Goal: Check status: Check status

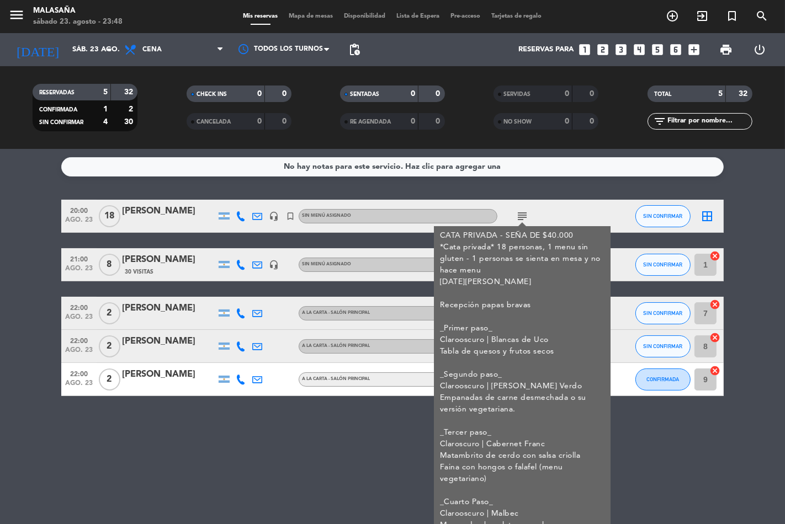
click at [559, 214] on div "subject CATA PRIVADA - SEÑA DE $40.000 *Cata privada* 18 personas, 1 menu sin g…" at bounding box center [546, 216] width 99 height 33
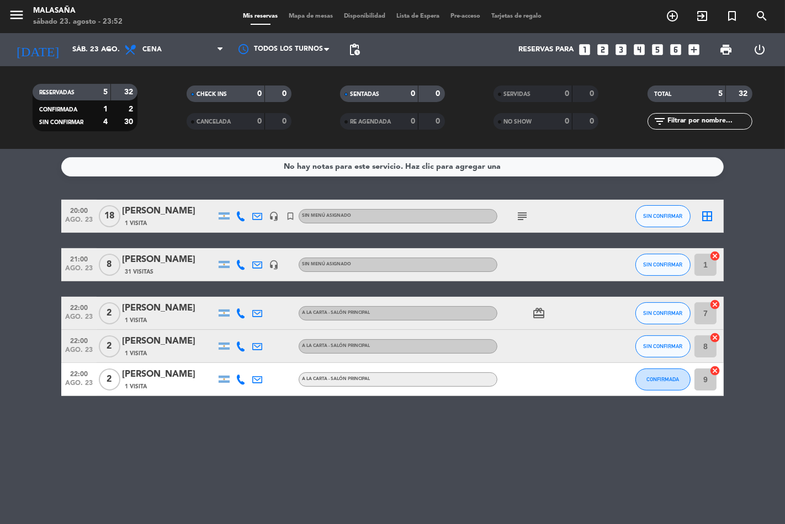
click at [520, 214] on icon "subject" at bounding box center [522, 216] width 13 height 13
click at [527, 218] on icon "subject" at bounding box center [522, 216] width 13 height 13
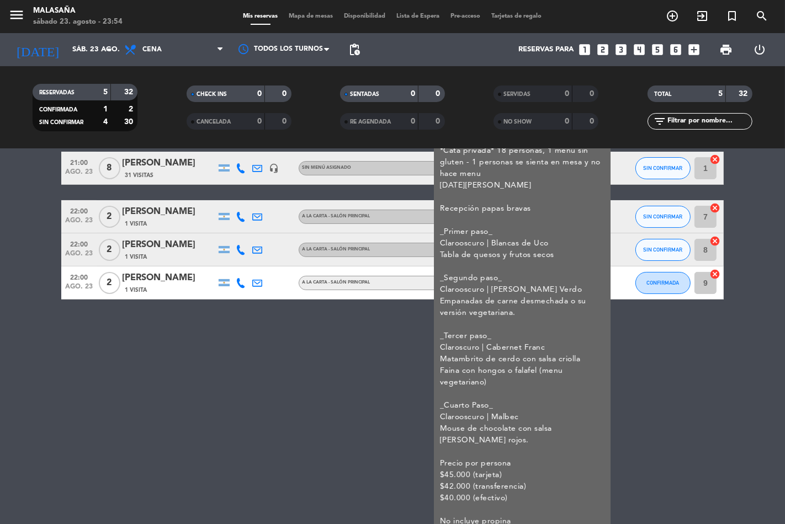
scroll to position [103, 0]
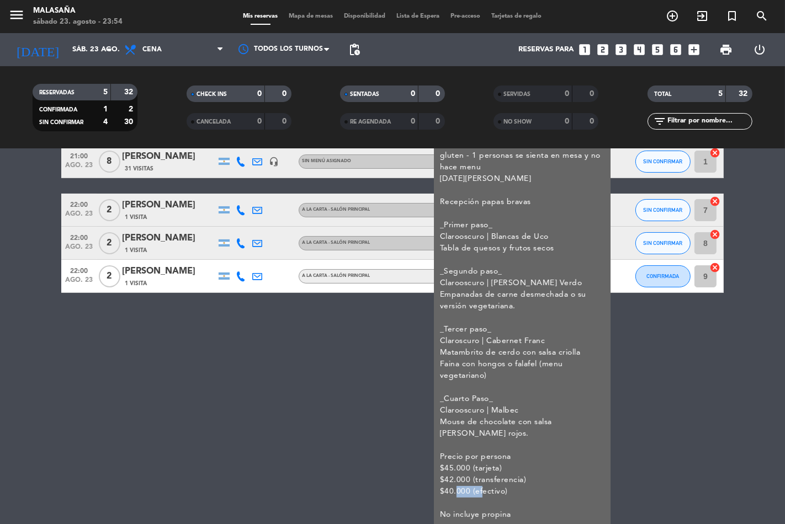
drag, startPoint x: 451, startPoint y: 491, endPoint x: 479, endPoint y: 490, distance: 28.2
click at [479, 490] on div "CATA PRIVADA - SEÑA DE $40.000 *Cata privada* 18 personas, 1 menu sin gluten - …" at bounding box center [522, 324] width 165 height 394
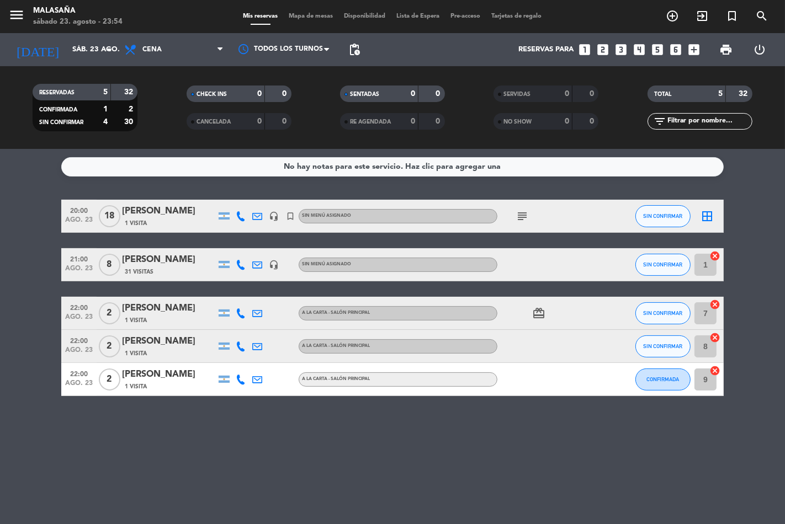
click at [521, 211] on icon "subject" at bounding box center [522, 216] width 13 height 13
click at [524, 216] on icon "subject" at bounding box center [522, 216] width 13 height 13
click at [524, 210] on icon "subject" at bounding box center [522, 216] width 13 height 13
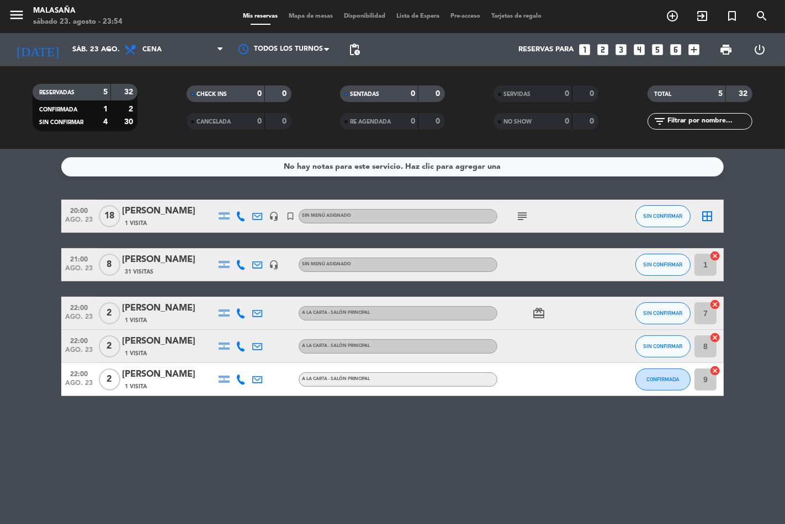
click at [524, 210] on icon "subject" at bounding box center [522, 216] width 13 height 13
click at [521, 221] on icon "subject" at bounding box center [522, 216] width 13 height 13
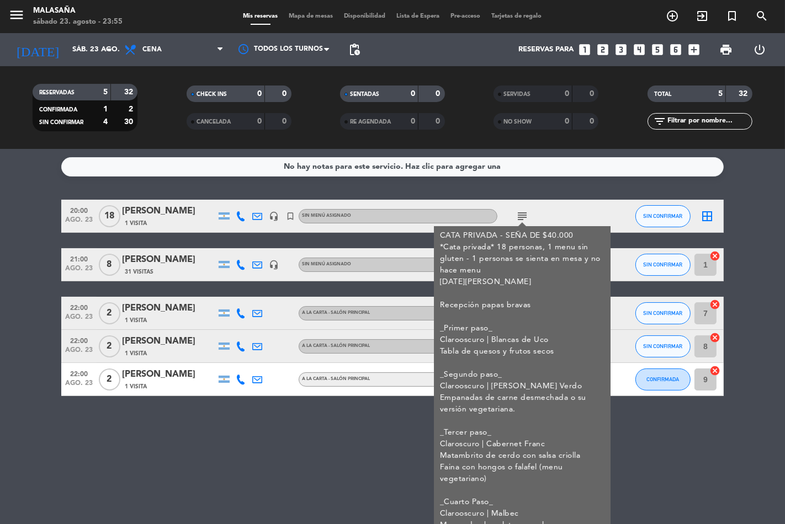
click at [570, 218] on div "subject CATA PRIVADA - SEÑA DE $40.000 *Cata privada* 18 personas, 1 menu sin g…" at bounding box center [546, 216] width 99 height 33
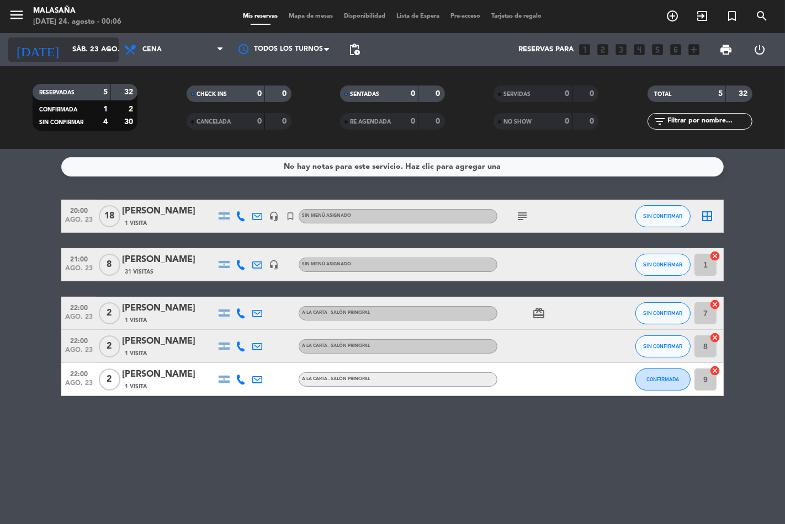
click at [89, 40] on input "sáb. 23 ago." at bounding box center [115, 50] width 96 height 20
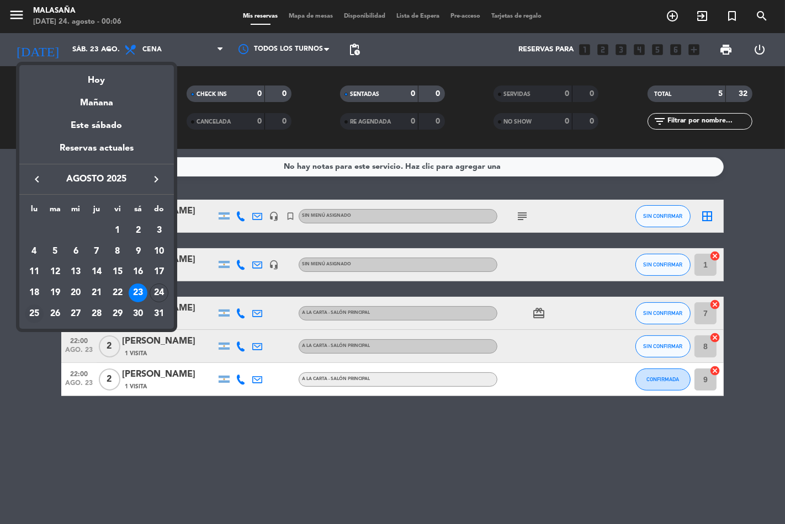
click at [31, 312] on div "25" at bounding box center [34, 314] width 19 height 19
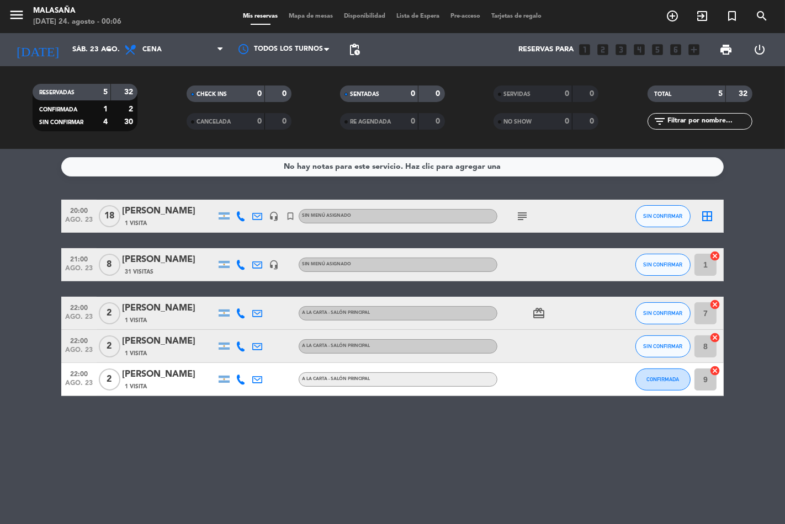
click at [31, 312] on bookings-row "20:00 [DATE] [PERSON_NAME] 1 Visita headset_mic turned_in_not Sin menú asignado…" at bounding box center [392, 298] width 785 height 197
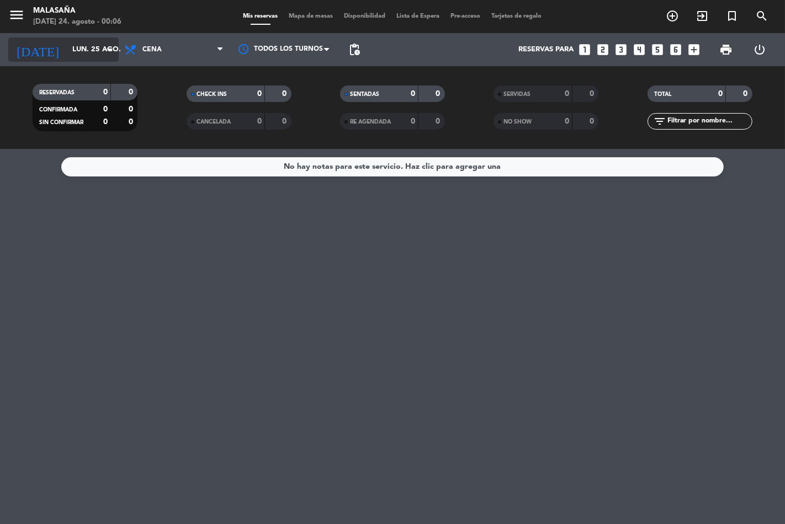
click at [97, 45] on input "lun. 25 ago." at bounding box center [115, 50] width 96 height 20
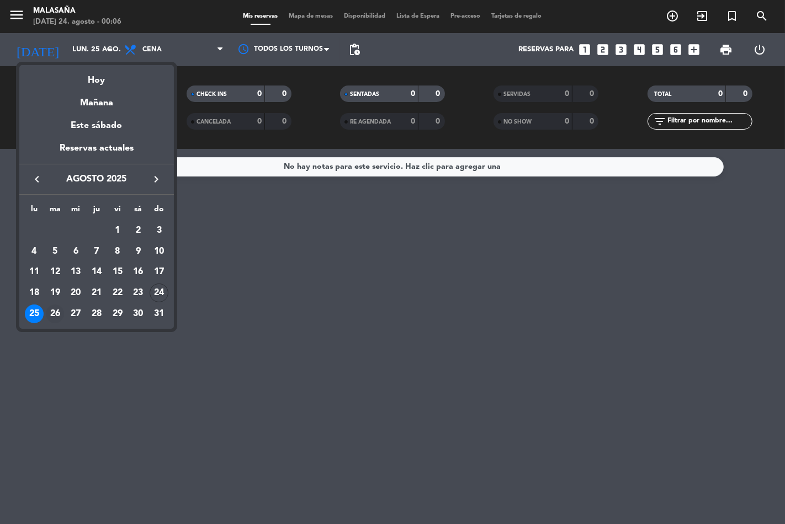
click at [54, 311] on div "26" at bounding box center [55, 314] width 19 height 19
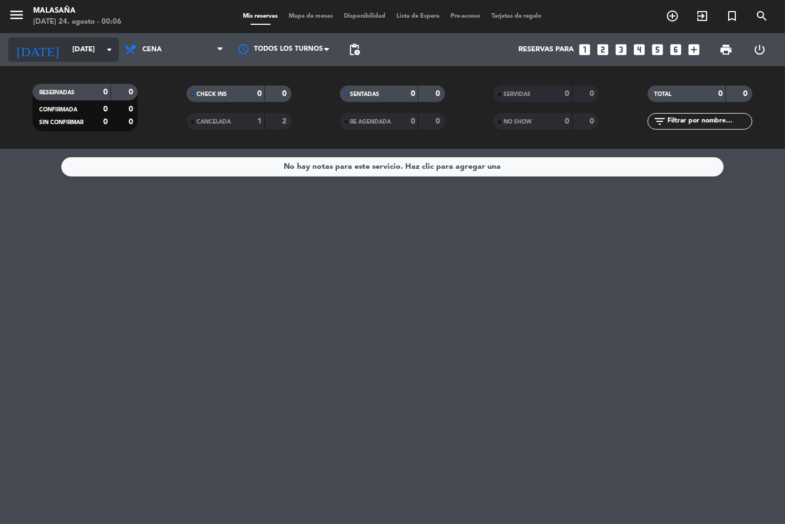
click at [103, 48] on icon "arrow_drop_down" at bounding box center [109, 49] width 13 height 13
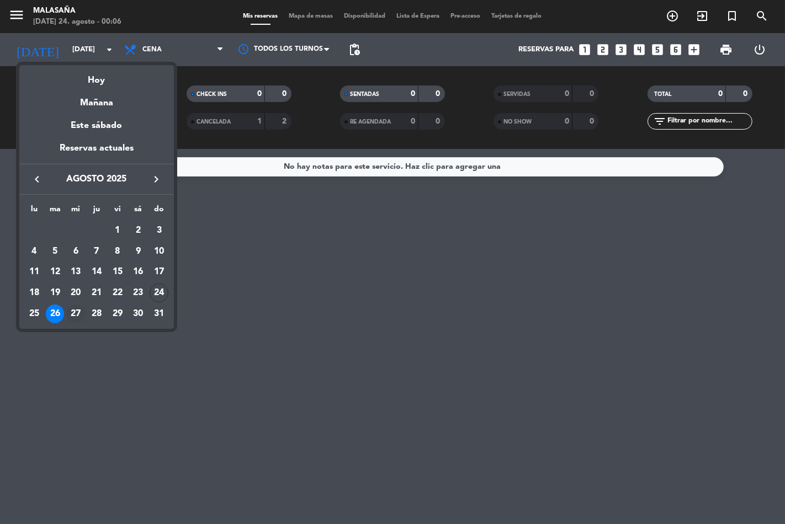
click at [81, 317] on div "27" at bounding box center [75, 314] width 19 height 19
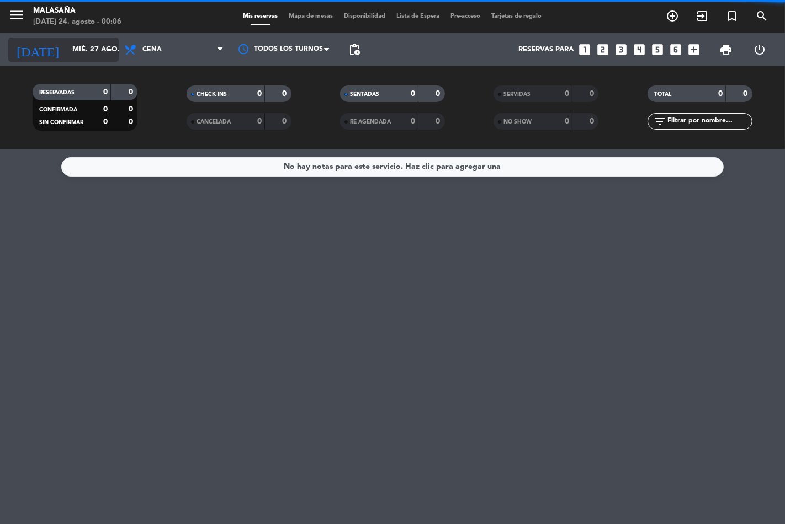
click at [88, 49] on input "mié. 27 ago." at bounding box center [115, 50] width 96 height 20
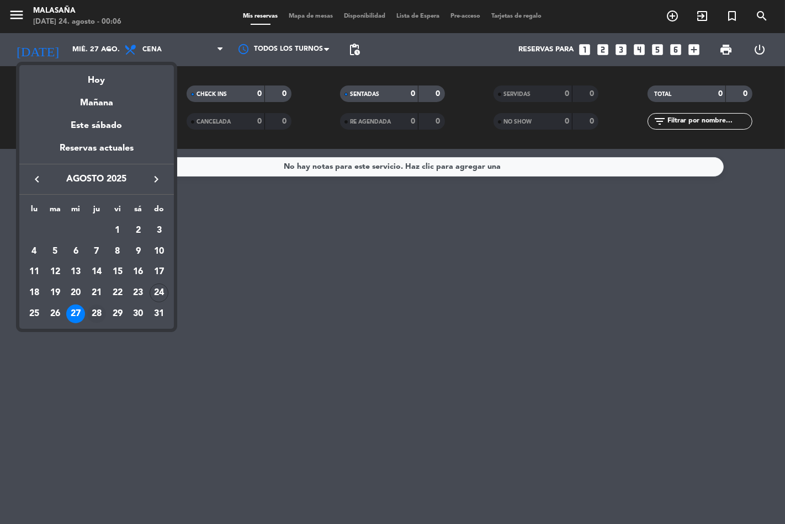
click at [95, 321] on div "28" at bounding box center [96, 314] width 19 height 19
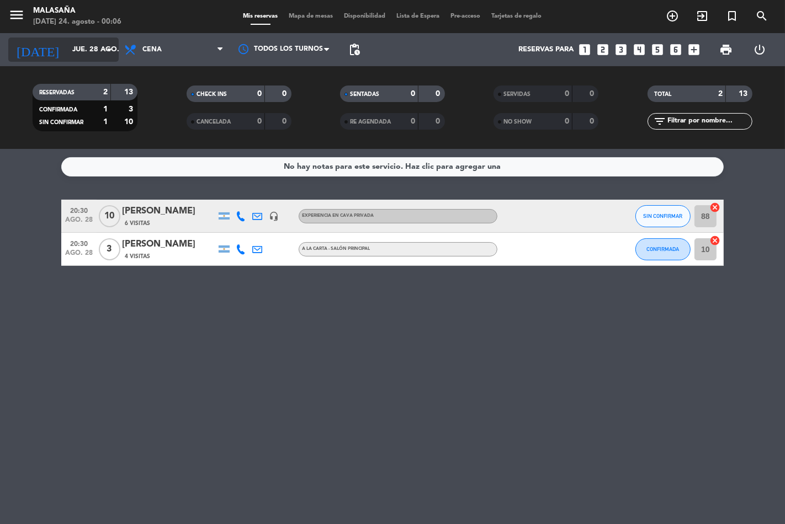
click at [91, 54] on input "jue. 28 ago." at bounding box center [115, 50] width 96 height 20
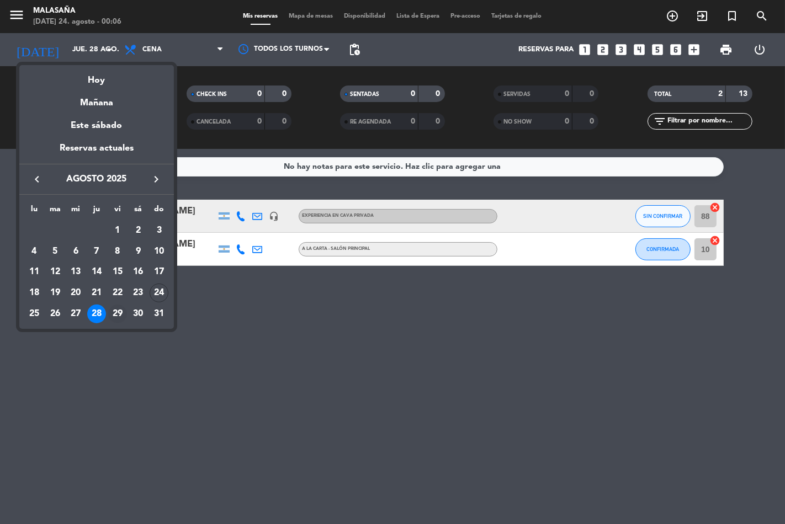
click at [120, 315] on div "29" at bounding box center [117, 314] width 19 height 19
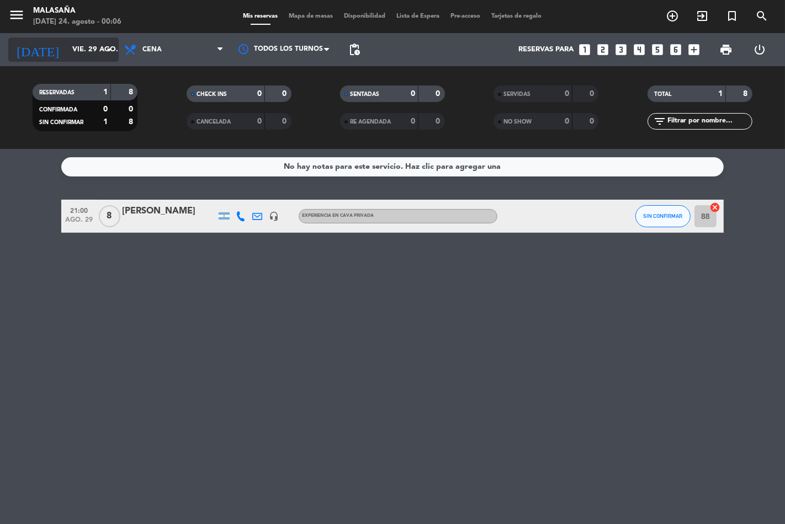
click at [92, 52] on input "vie. 29 ago." at bounding box center [115, 50] width 96 height 20
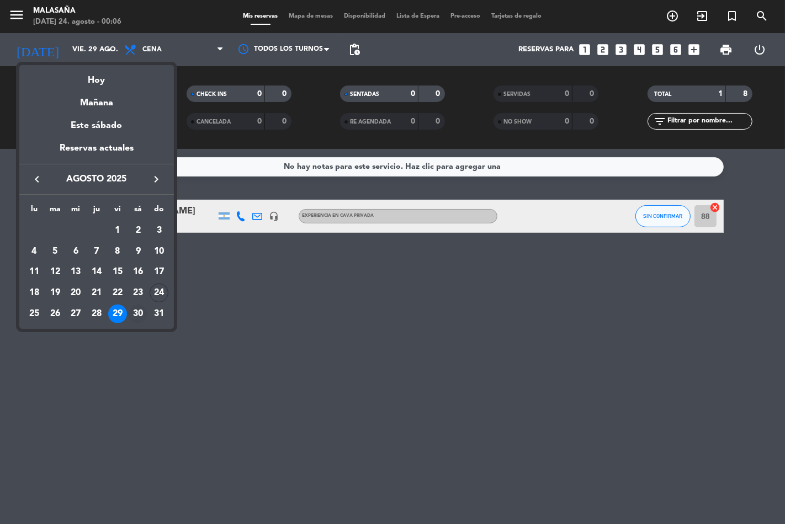
click at [139, 318] on div "30" at bounding box center [138, 314] width 19 height 19
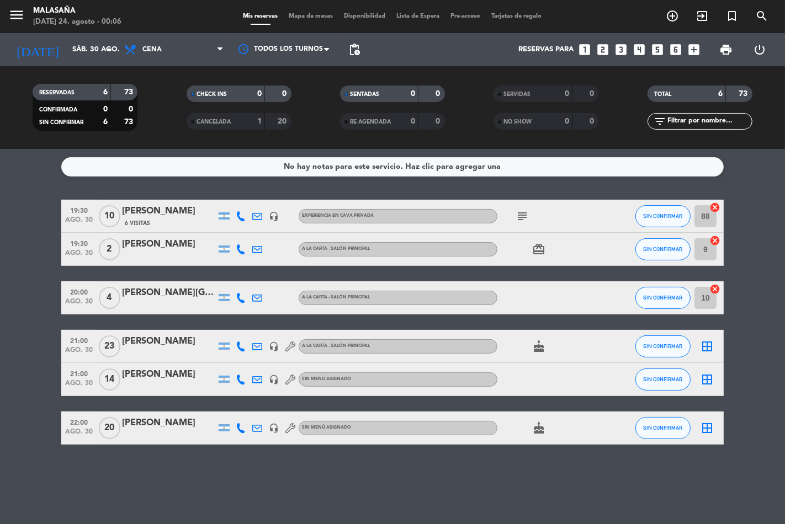
click at [529, 219] on span "subject" at bounding box center [522, 216] width 17 height 13
click at [522, 218] on icon "subject" at bounding box center [522, 216] width 13 height 13
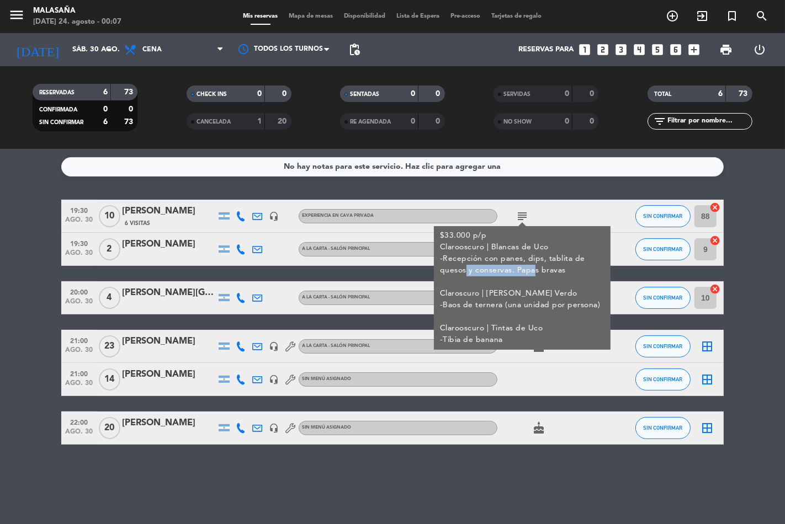
drag, startPoint x: 475, startPoint y: 267, endPoint x: 529, endPoint y: 271, distance: 54.3
click at [529, 271] on div "$33.000 p/p Clarooscuro | Blancas de Uco -Recepción con panes, dips, tablita de…" at bounding box center [522, 288] width 165 height 116
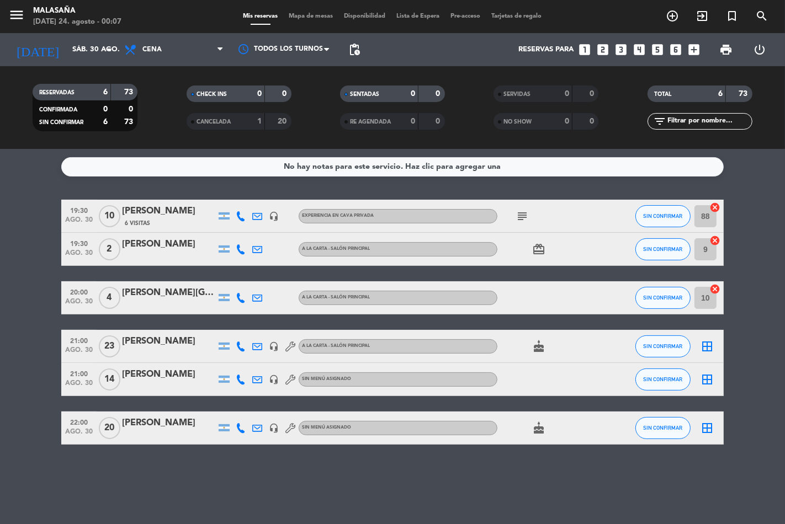
click at [529, 271] on div "19:30 [DATE] [PERSON_NAME] 6 Visitas headset_mic Experiencia en Cava Privada su…" at bounding box center [392, 322] width 662 height 245
click at [523, 218] on icon "subject" at bounding box center [522, 216] width 13 height 13
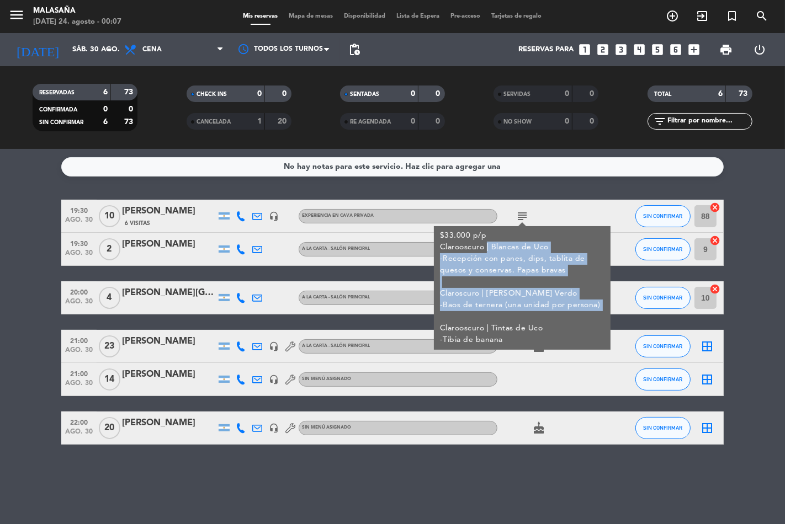
drag, startPoint x: 484, startPoint y: 244, endPoint x: 492, endPoint y: 328, distance: 84.8
click at [491, 325] on div "$33.000 p/p Clarooscuro | Blancas de Uco -Recepción con panes, dips, tablita de…" at bounding box center [522, 288] width 165 height 116
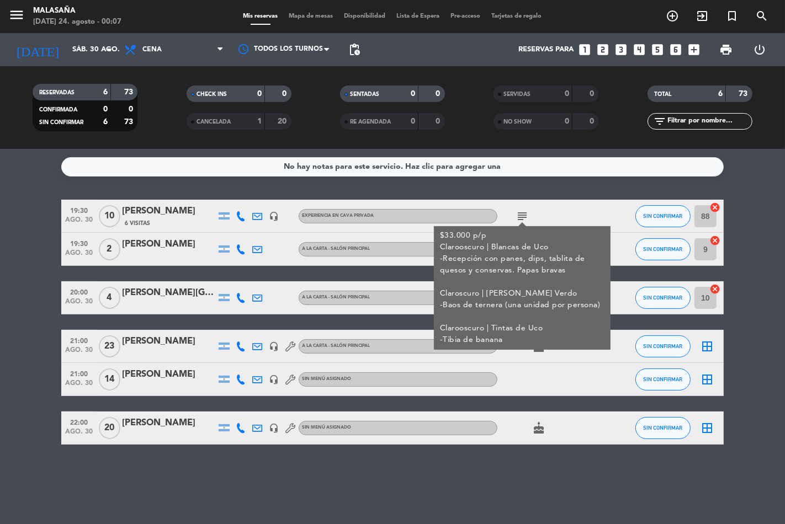
click at [492, 328] on div "19:30 [DATE] [PERSON_NAME] 6 Visitas headset_mic Experiencia en Cava Privada su…" at bounding box center [392, 322] width 662 height 245
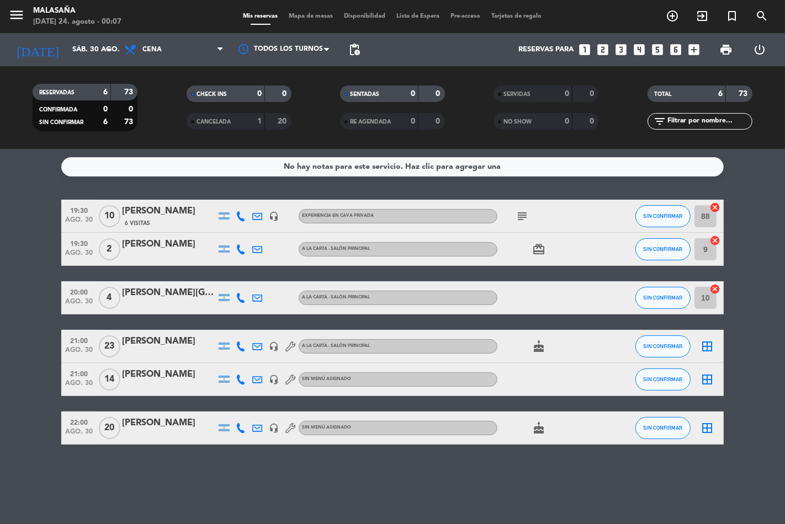
click at [492, 332] on div "21:00 [DATE] [PERSON_NAME] headset_mic A LA CARTA - Salón Principal cake SIN CO…" at bounding box center [392, 346] width 662 height 33
click at [538, 344] on icon "cake" at bounding box center [538, 346] width 13 height 13
click at [535, 422] on icon "cake" at bounding box center [538, 428] width 13 height 13
click at [540, 246] on icon "card_giftcard" at bounding box center [538, 249] width 13 height 13
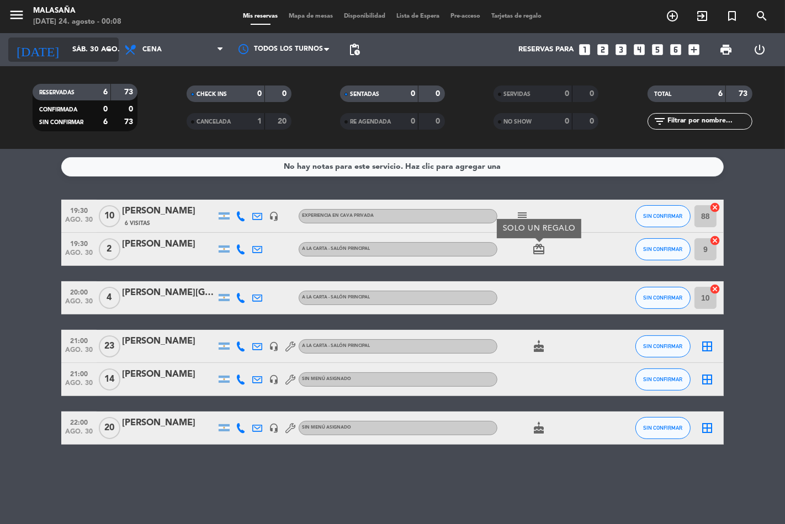
click at [69, 47] on input "sáb. 30 ago." at bounding box center [115, 50] width 96 height 20
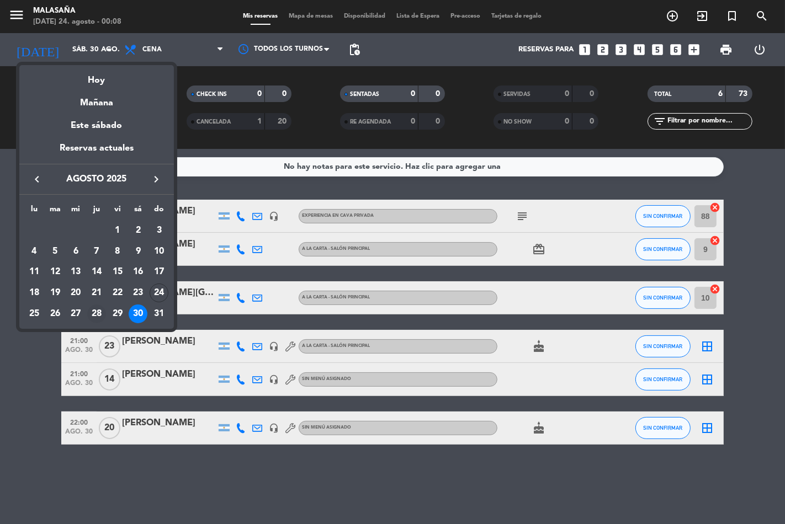
click at [95, 310] on div "28" at bounding box center [96, 314] width 19 height 19
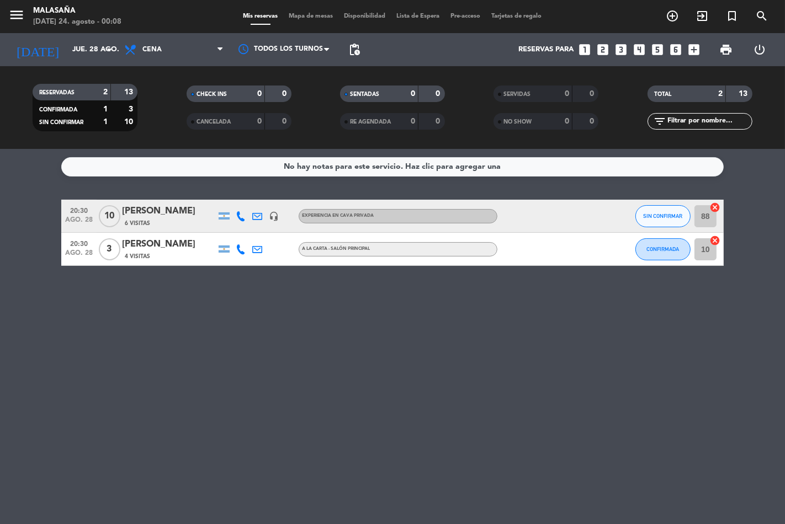
click at [519, 218] on div at bounding box center [546, 216] width 99 height 33
click at [96, 53] on input "jue. 28 ago." at bounding box center [115, 50] width 96 height 20
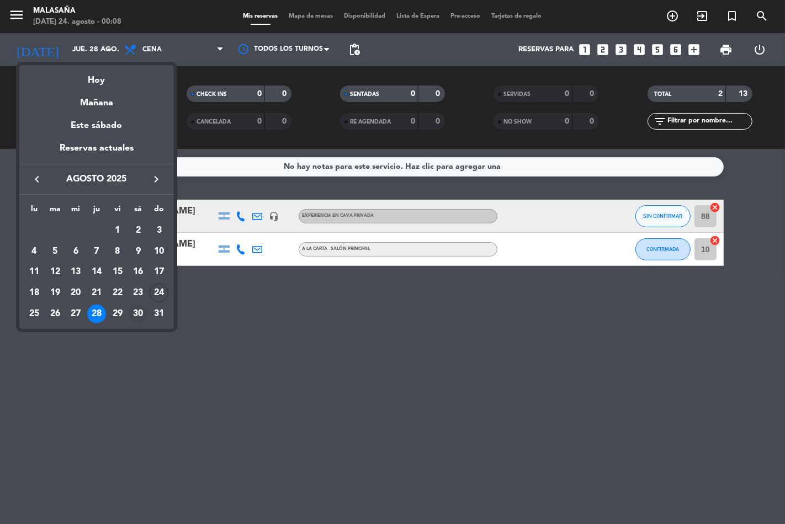
click at [134, 316] on div "30" at bounding box center [138, 314] width 19 height 19
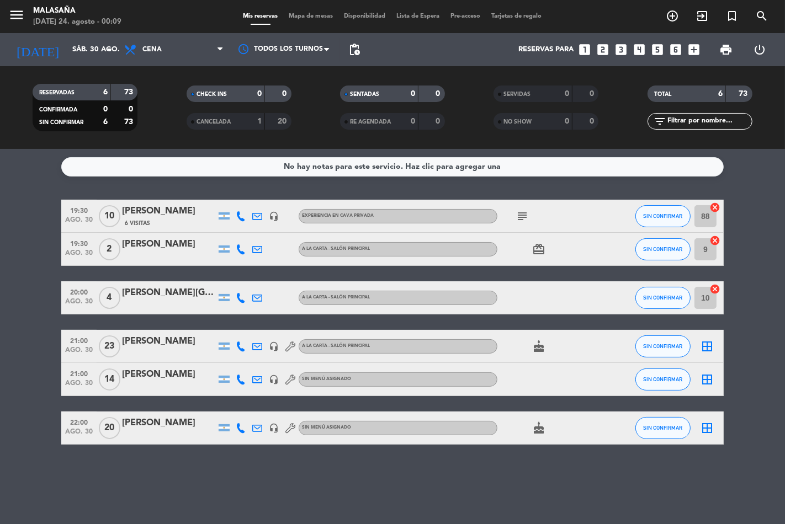
click at [521, 218] on icon "subject" at bounding box center [522, 216] width 13 height 13
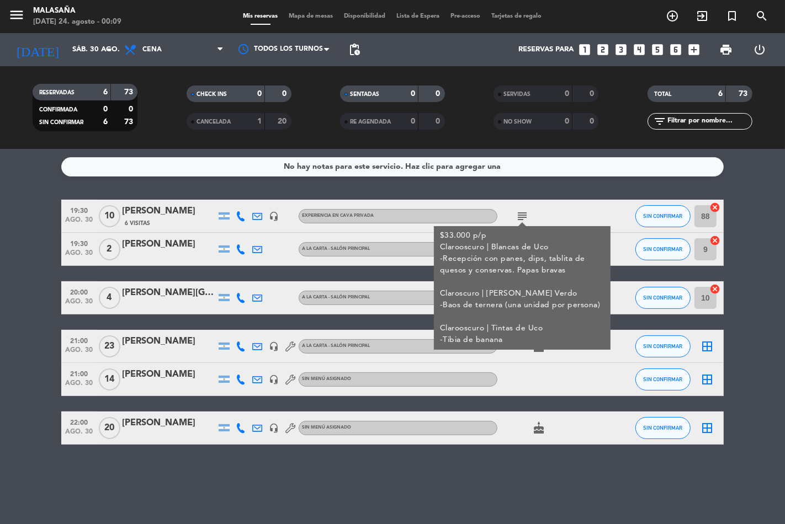
click at [521, 218] on icon "subject" at bounding box center [522, 216] width 13 height 13
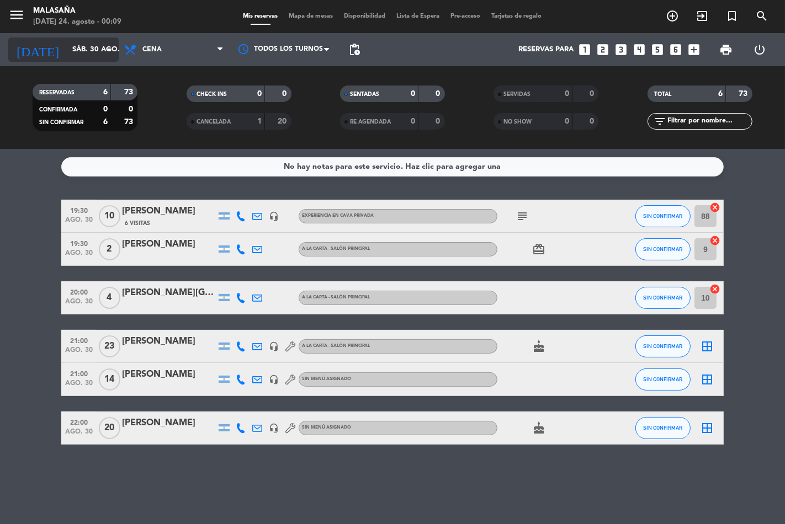
click at [79, 59] on input "sáb. 30 ago." at bounding box center [115, 50] width 96 height 20
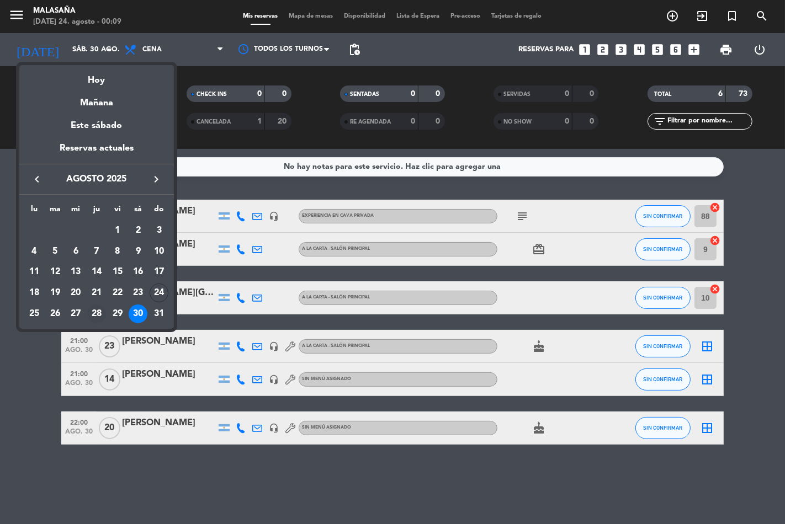
click at [101, 312] on div "28" at bounding box center [96, 314] width 19 height 19
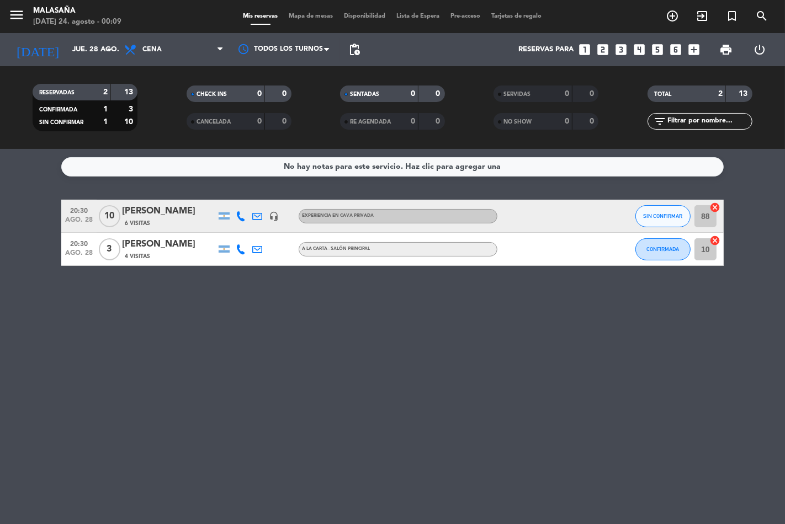
click at [517, 222] on div at bounding box center [546, 216] width 99 height 33
click at [70, 51] on input "jue. 28 ago." at bounding box center [115, 50] width 96 height 20
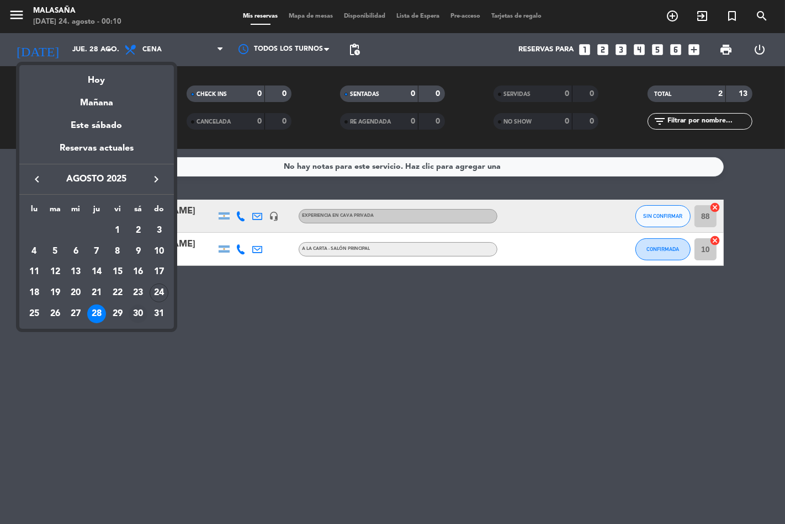
click at [141, 317] on div "30" at bounding box center [138, 314] width 19 height 19
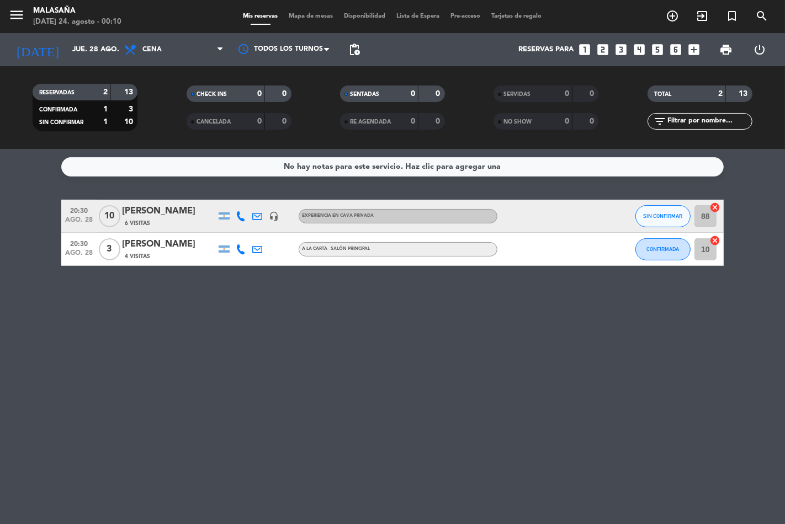
type input "sáb. 30 ago."
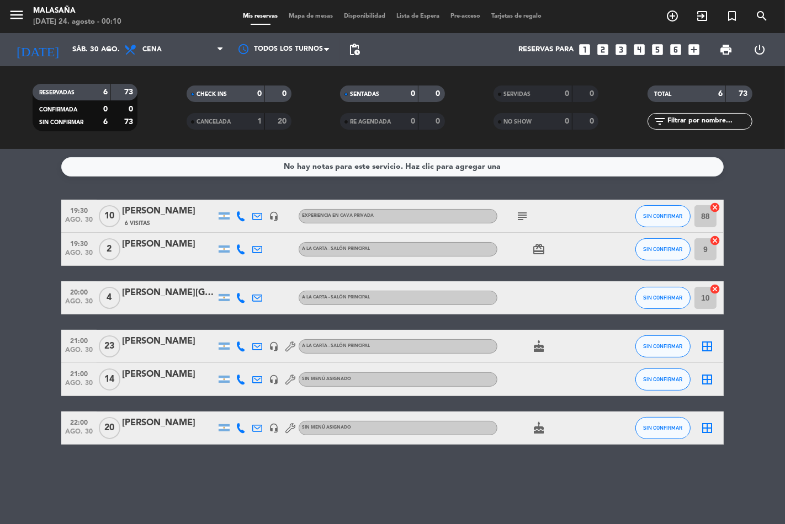
click at [541, 246] on icon "card_giftcard" at bounding box center [538, 249] width 13 height 13
click at [537, 346] on icon "cake" at bounding box center [538, 346] width 13 height 13
click at [540, 428] on icon "cake" at bounding box center [538, 428] width 13 height 13
click at [188, 378] on div "[PERSON_NAME]" at bounding box center [169, 375] width 94 height 14
